Goal: Check status: Check status

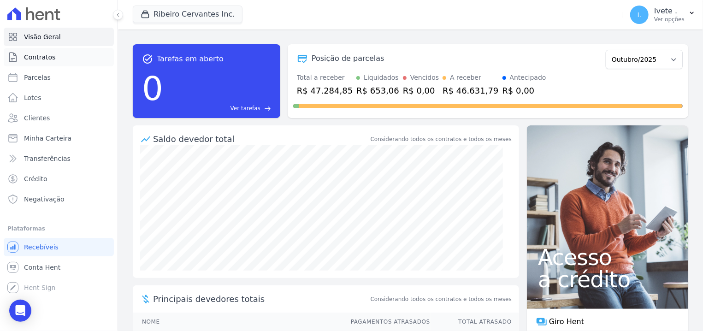
click at [23, 59] on link "Contratos" at bounding box center [59, 57] width 110 height 18
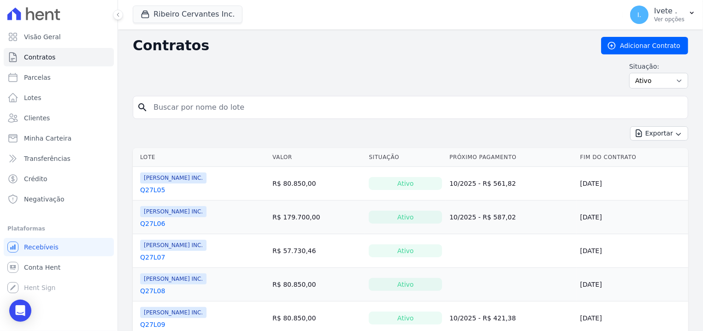
click at [172, 100] on input "search" at bounding box center [416, 107] width 536 height 18
type input "q32l04"
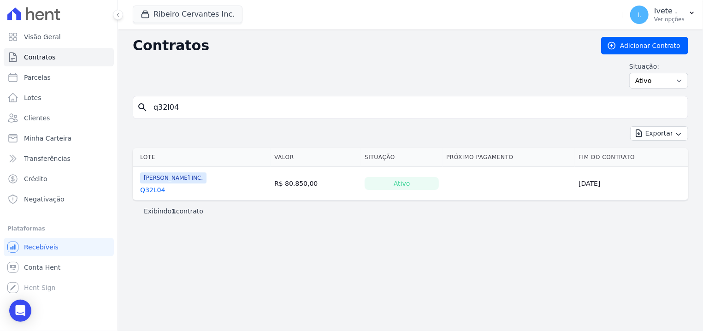
click at [154, 189] on link "Q32L04" at bounding box center [152, 189] width 25 height 9
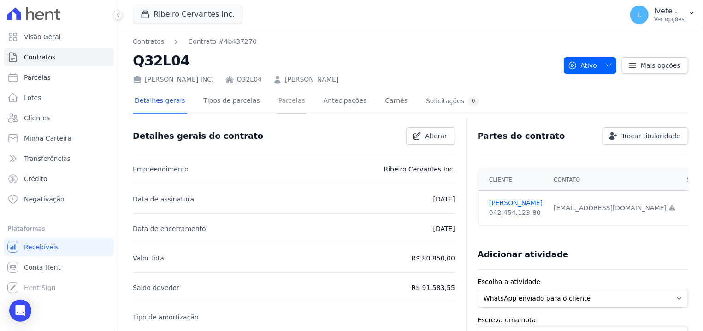
click at [277, 107] on link "Parcelas" at bounding box center [292, 101] width 30 height 24
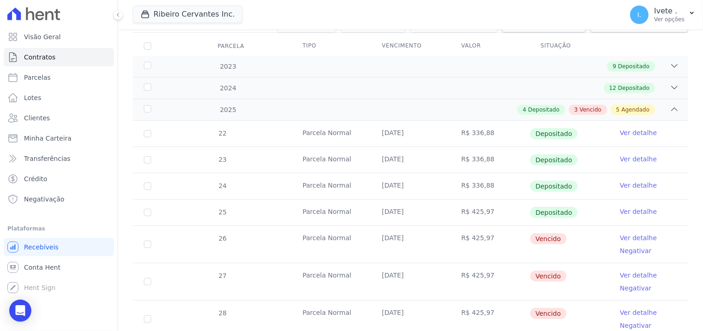
scroll to position [235, 0]
